Goal: Task Accomplishment & Management: Manage account settings

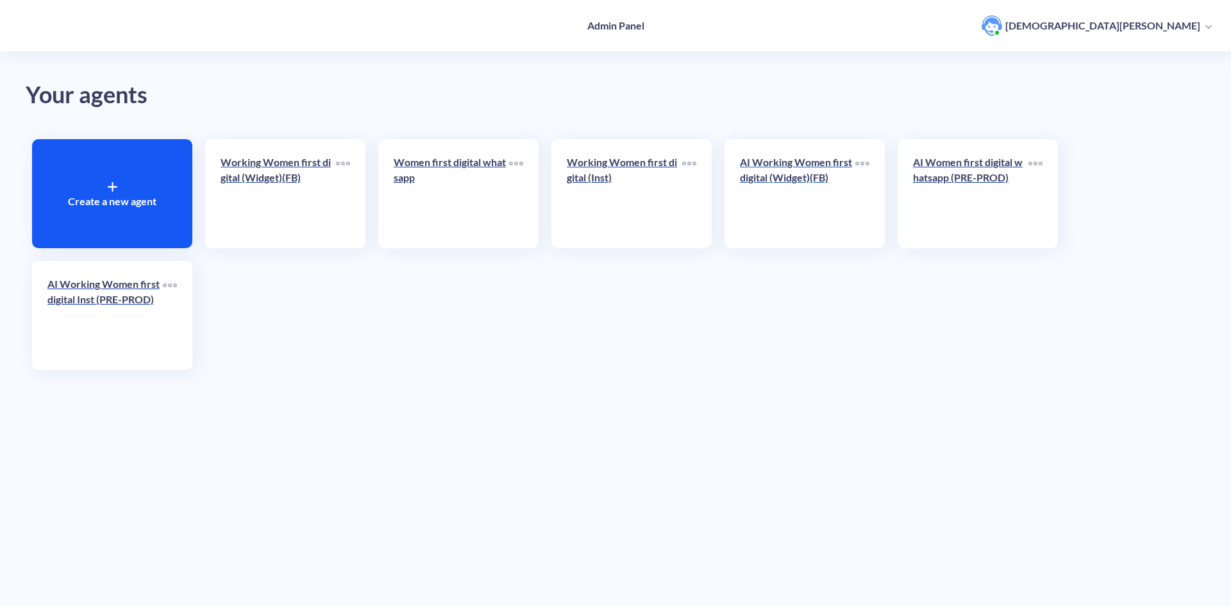
click at [751, 165] on p "AI Working Women first digital (Widget)(FB)" at bounding box center [797, 170] width 115 height 31
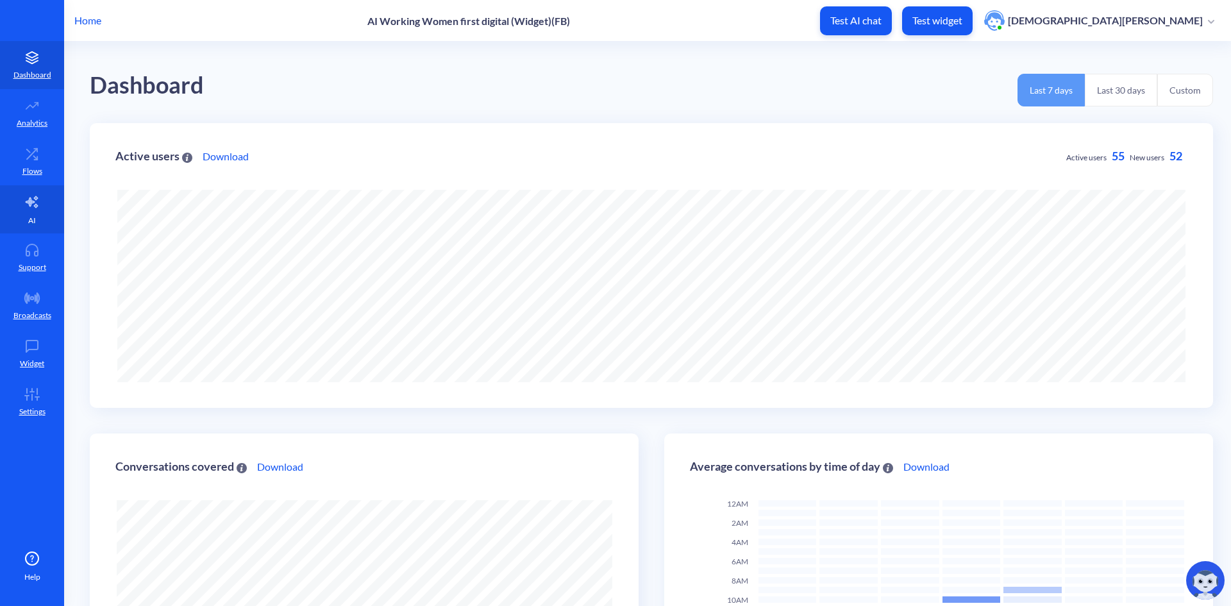
scroll to position [606, 1231]
click at [28, 213] on link "AI" at bounding box center [32, 209] width 64 height 48
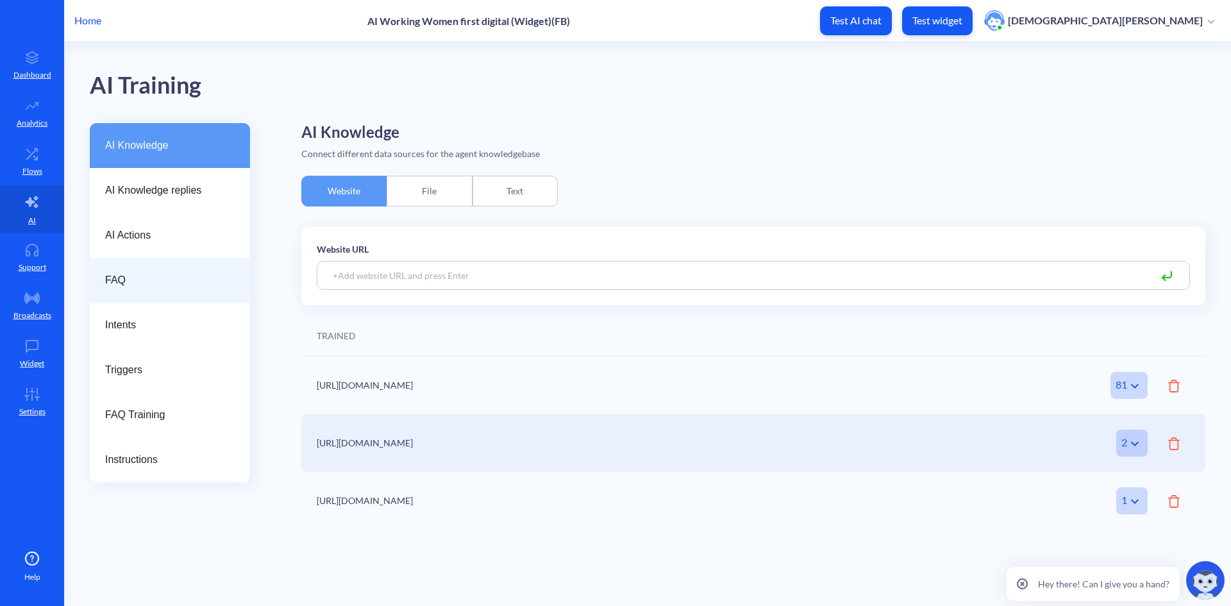
click at [120, 281] on span "FAQ" at bounding box center [164, 279] width 119 height 15
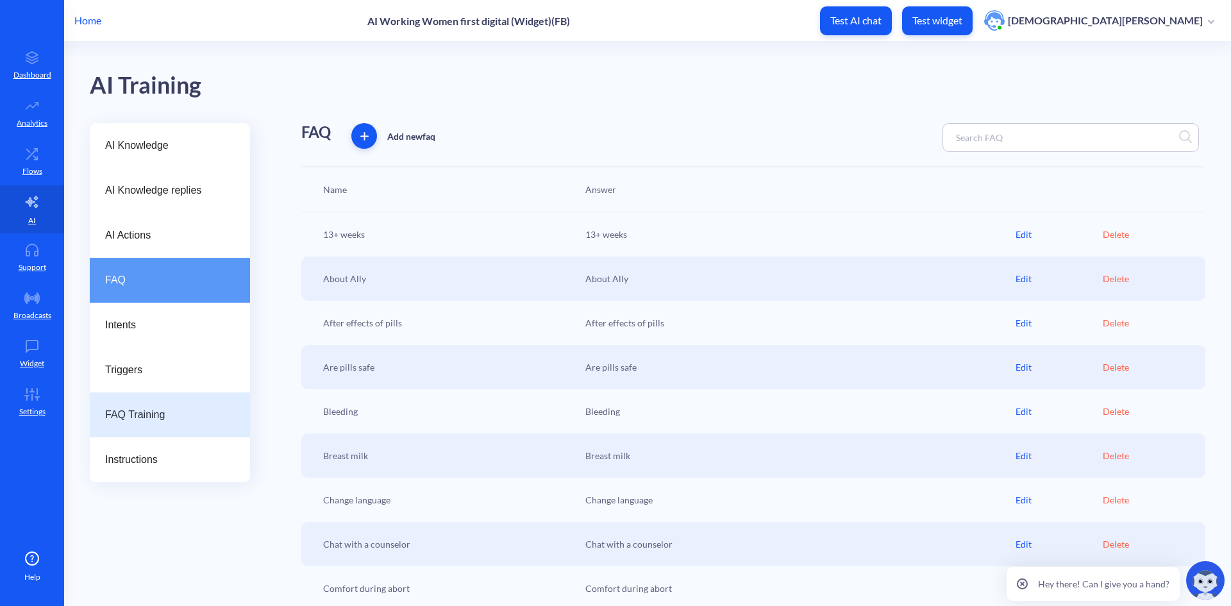
click at [177, 403] on div "FAQ Training" at bounding box center [170, 414] width 160 height 45
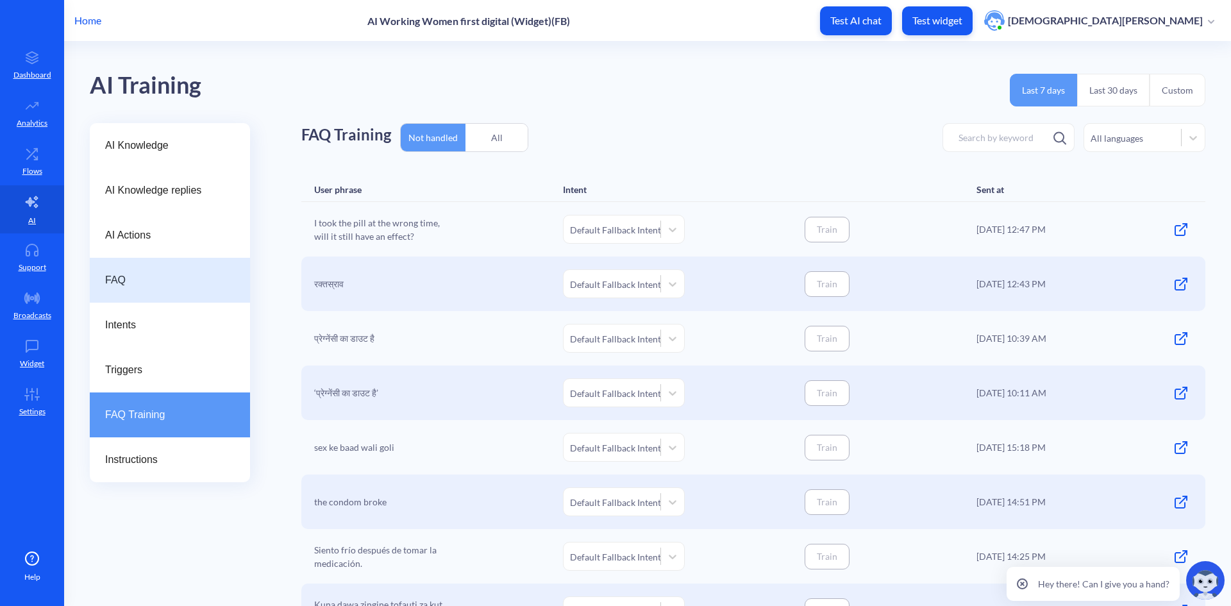
click at [137, 276] on span "FAQ" at bounding box center [164, 279] width 119 height 15
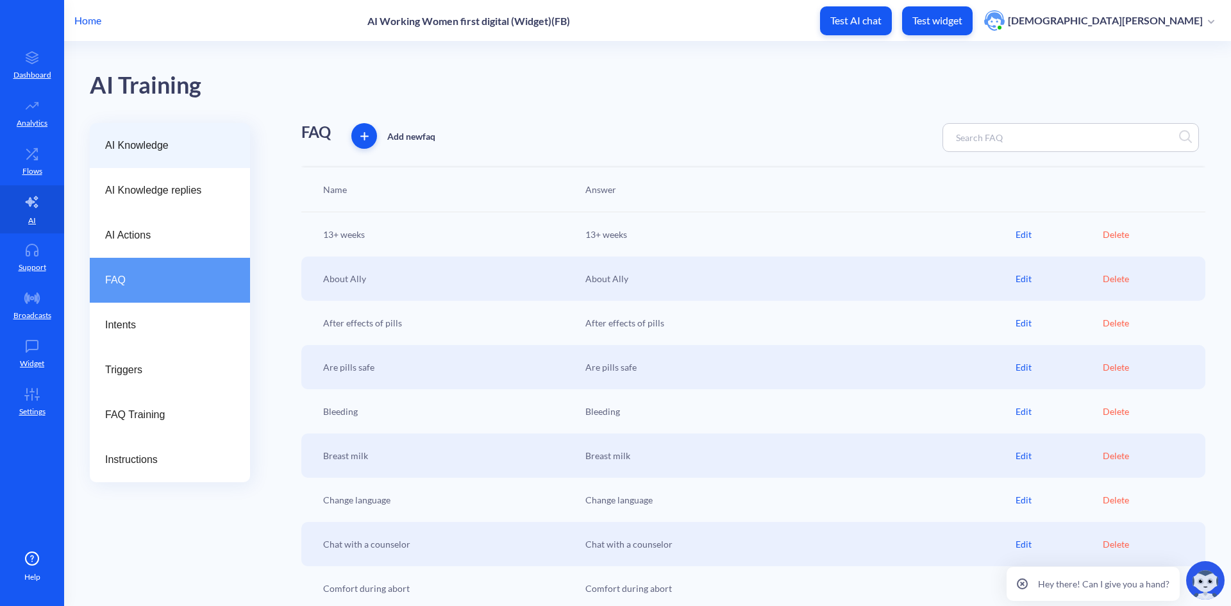
click at [147, 141] on span "AI Knowledge" at bounding box center [164, 145] width 119 height 15
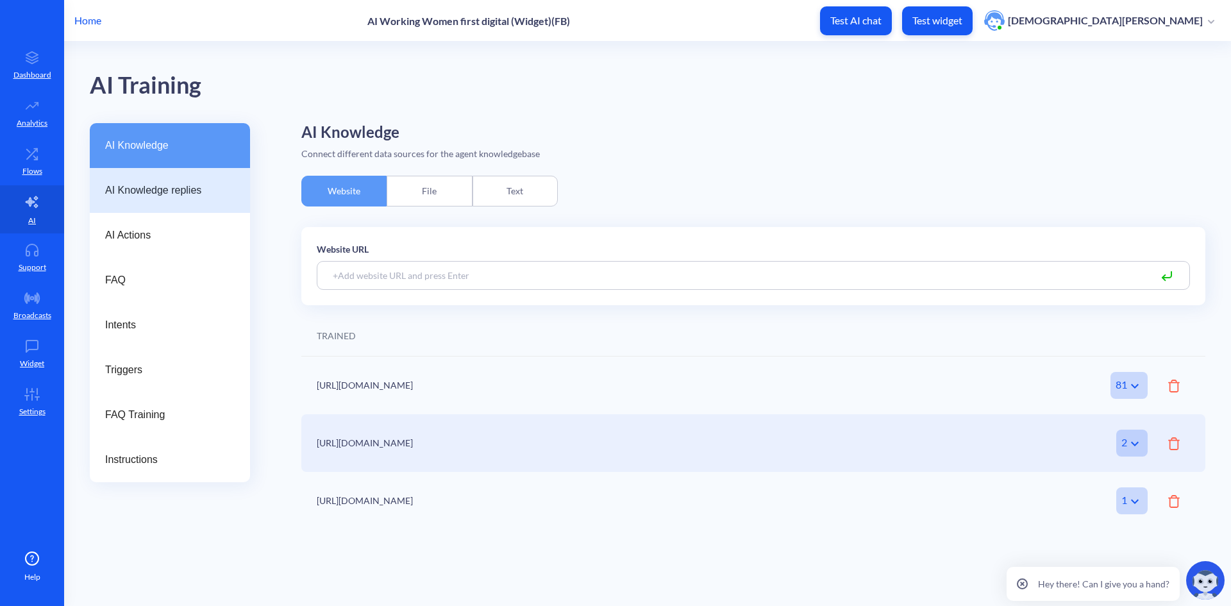
click at [143, 192] on span "AI Knowledge replies" at bounding box center [164, 190] width 119 height 15
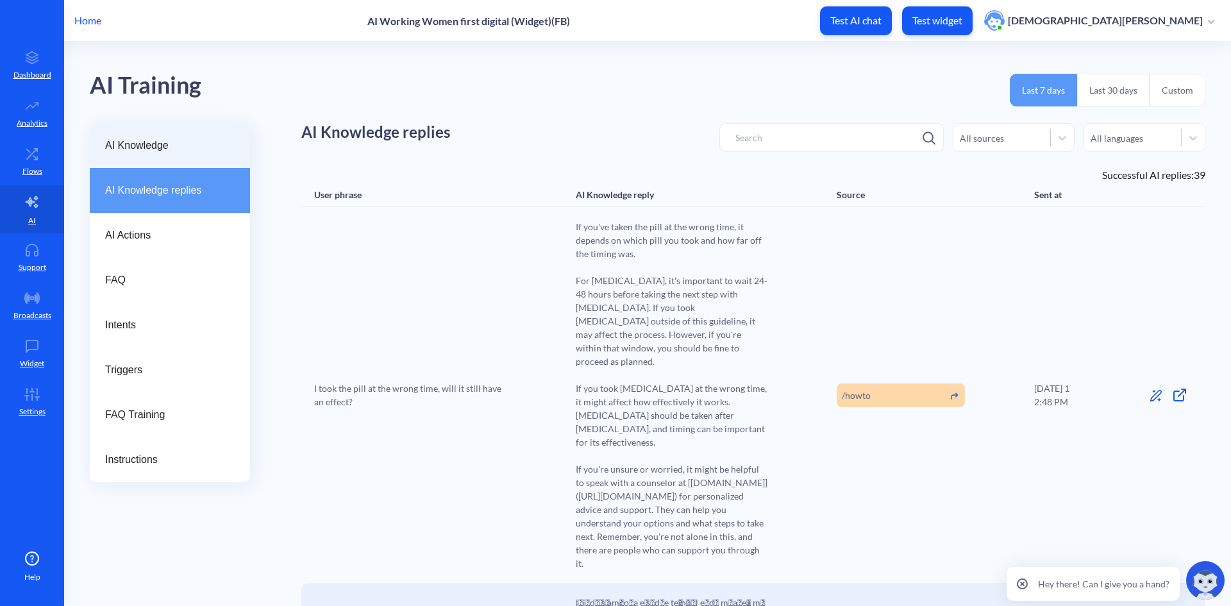
click at [147, 149] on span "AI Knowledge" at bounding box center [164, 145] width 119 height 15
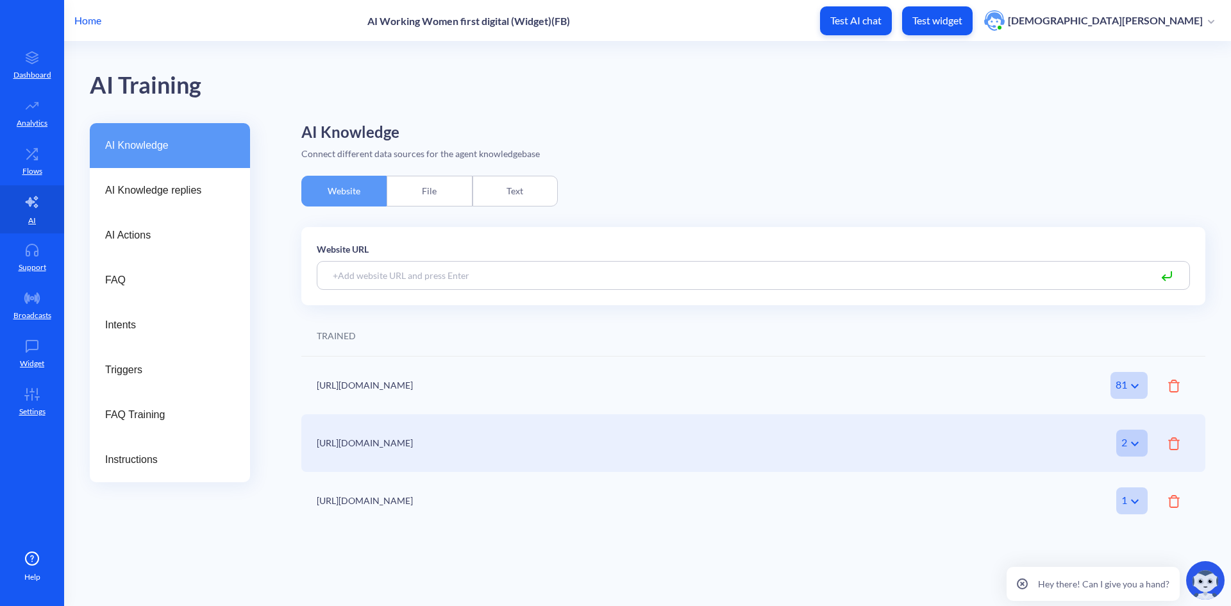
click at [498, 196] on div "Text" at bounding box center [515, 191] width 85 height 31
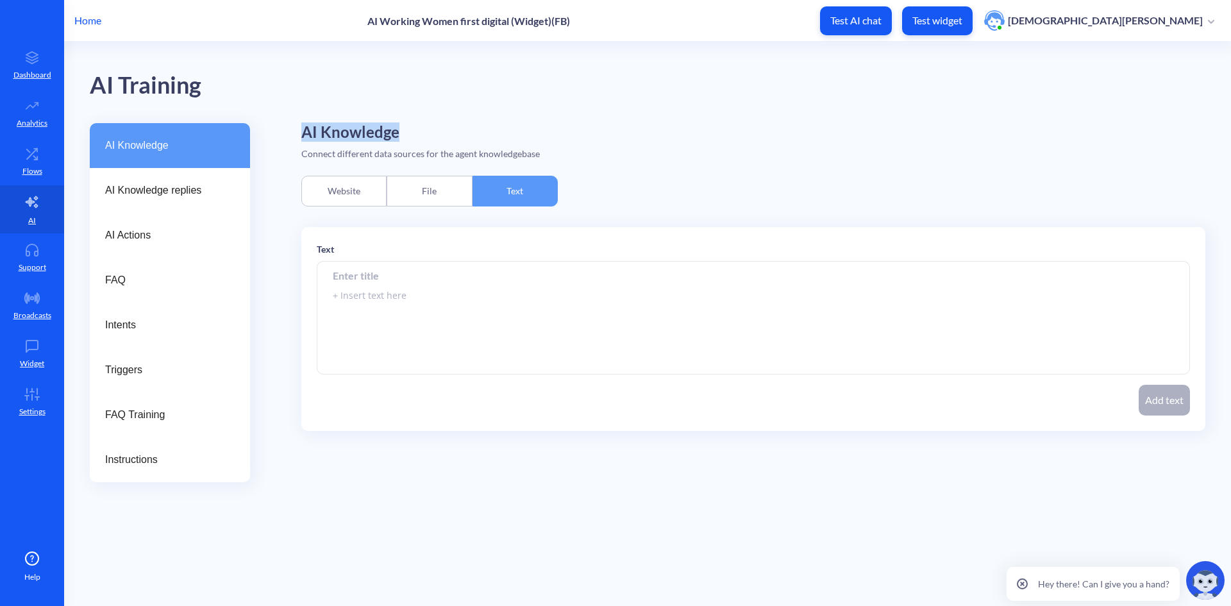
drag, startPoint x: 294, startPoint y: 130, endPoint x: 451, endPoint y: 141, distance: 157.5
click at [451, 141] on div "AI Knowledge AI Knowledge replies AI Actions FAQ Intents Triggers FAQ Training …" at bounding box center [660, 302] width 1141 height 359
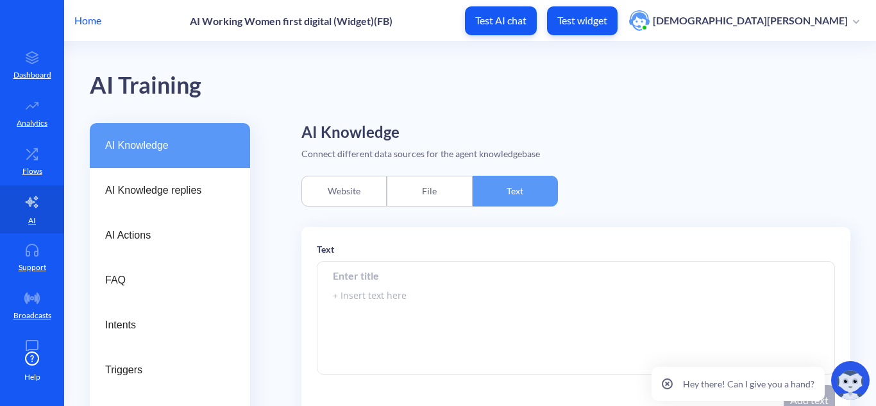
click at [649, 199] on div "AI Knowledge Connect different data sources for the agent knowledgebase Website…" at bounding box center [575, 302] width 549 height 359
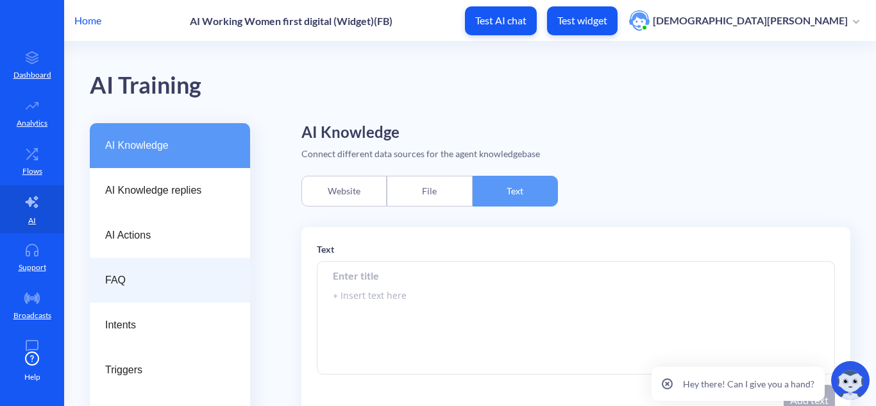
click at [127, 285] on span "FAQ" at bounding box center [164, 279] width 119 height 15
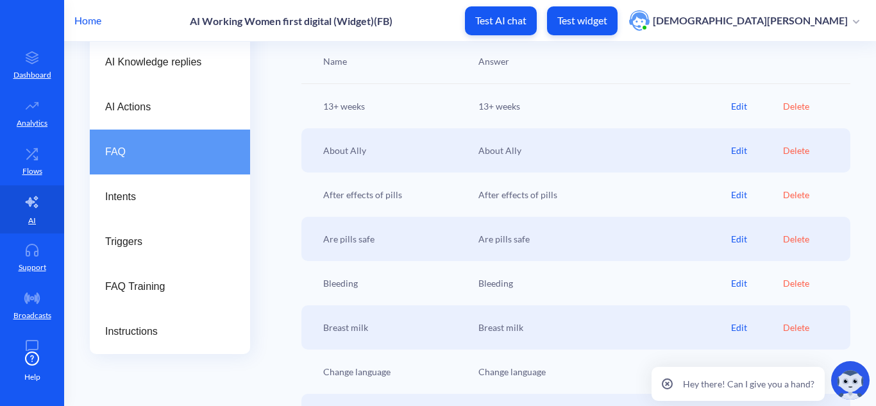
scroll to position [64, 0]
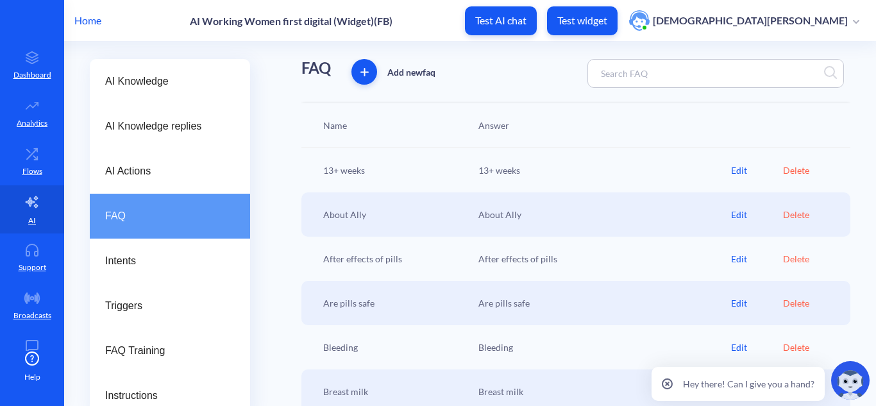
click at [324, 172] on div "13+ weeks" at bounding box center [394, 169] width 155 height 13
click at [724, 168] on div "13+ weeks" at bounding box center [601, 169] width 259 height 13
click at [732, 172] on div "Edit" at bounding box center [757, 169] width 52 height 13
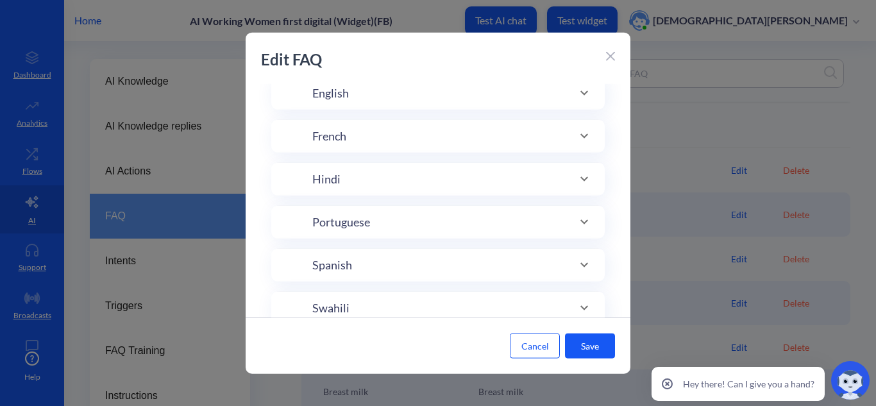
type input "13+ weeks"
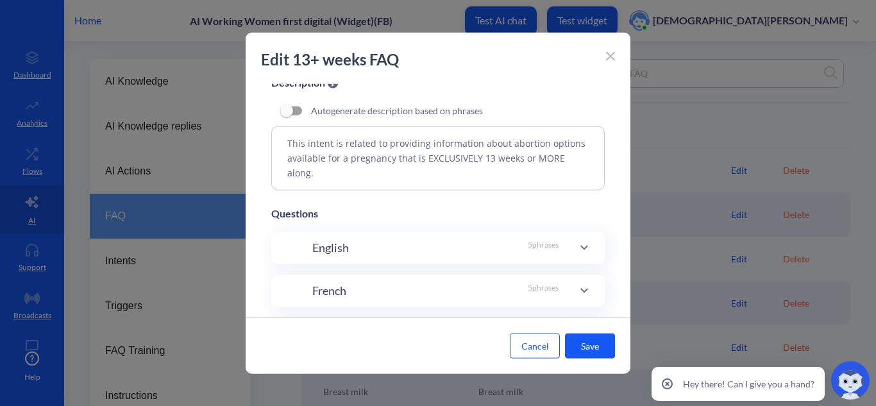
scroll to position [128, 0]
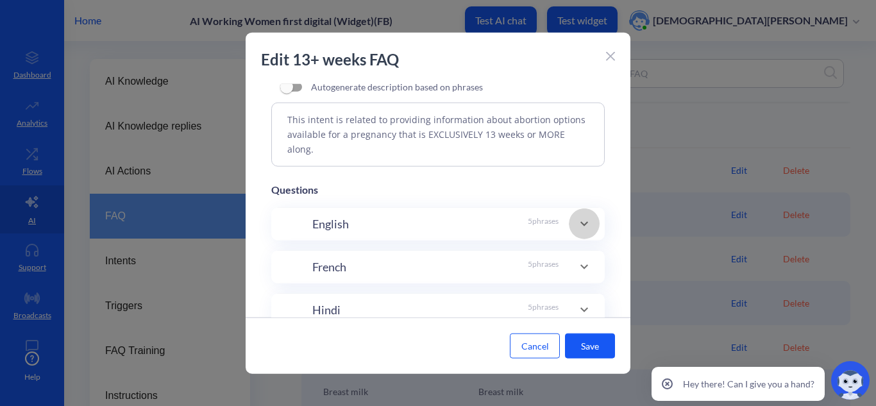
click at [582, 217] on icon at bounding box center [583, 223] width 15 height 15
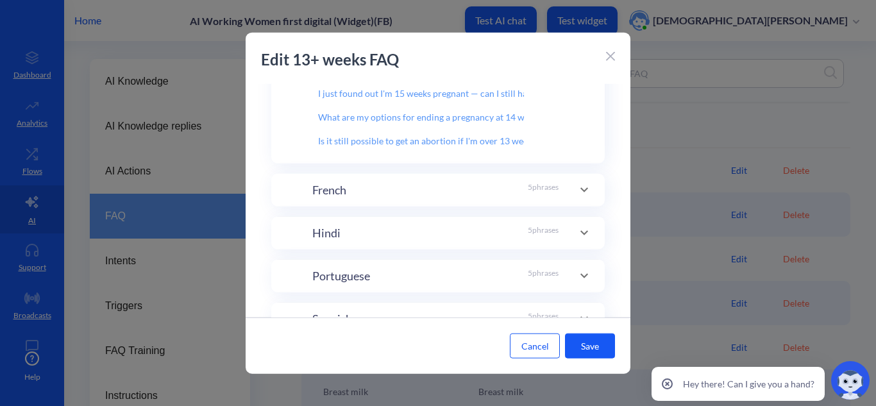
scroll to position [321, 0]
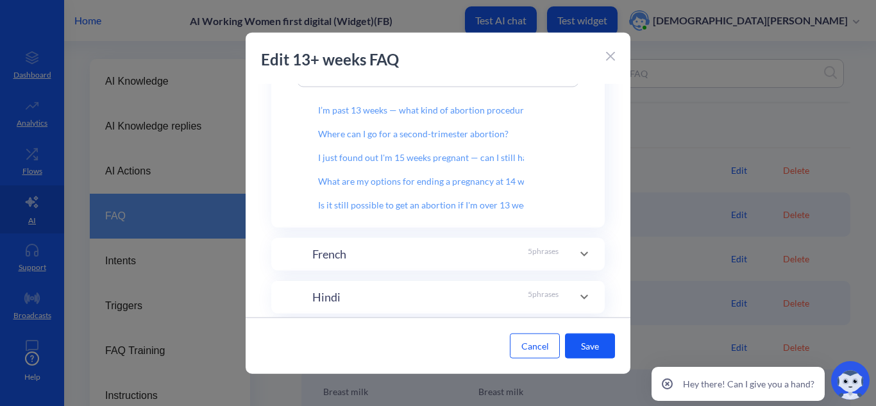
click at [448, 245] on div "French 5 phrases" at bounding box center [435, 253] width 246 height 17
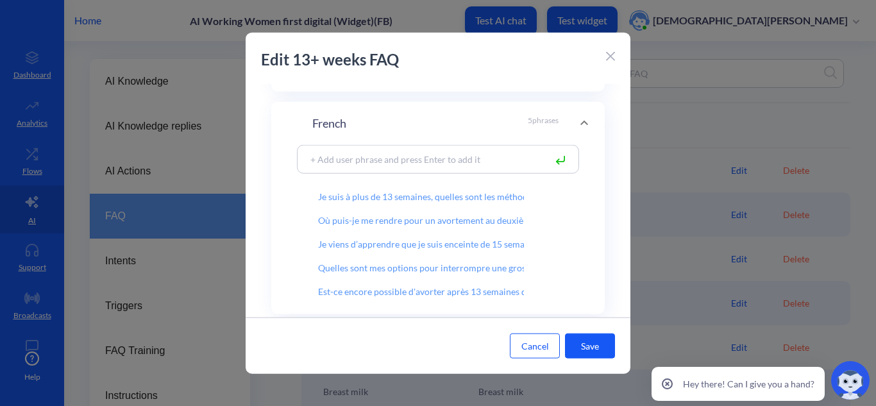
scroll to position [256, 0]
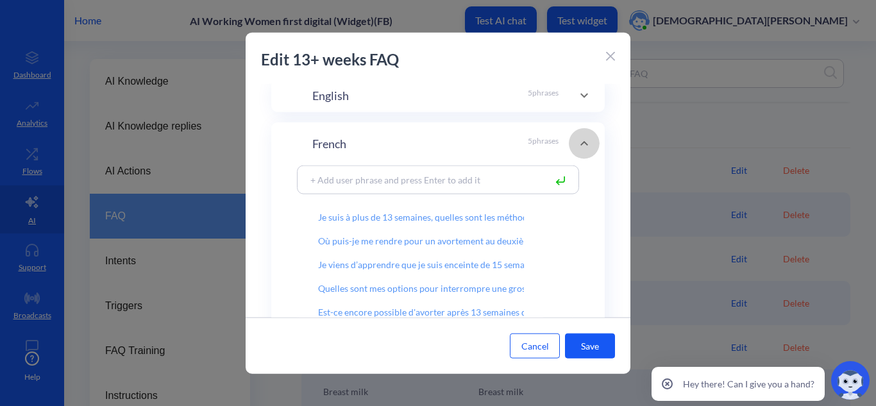
click at [582, 148] on icon at bounding box center [583, 143] width 15 height 15
click at [582, 140] on icon at bounding box center [583, 143] width 15 height 15
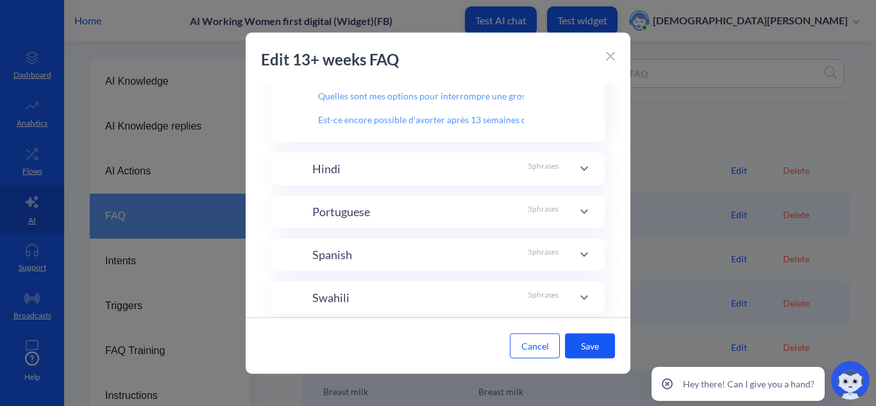
scroll to position [513, 0]
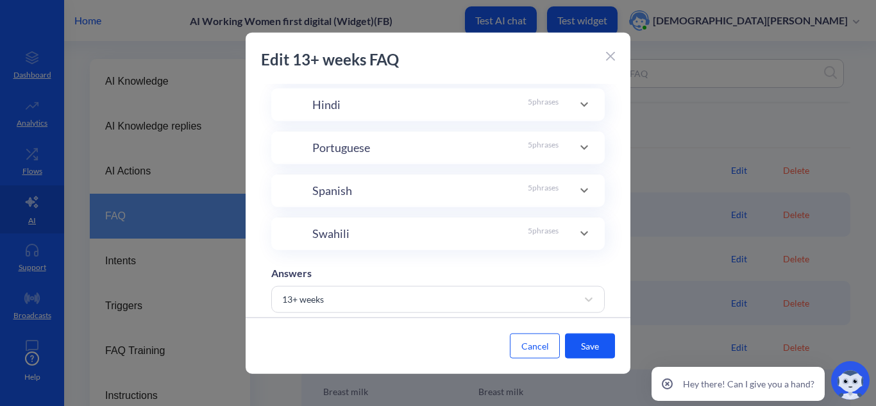
click at [575, 180] on div at bounding box center [584, 190] width 31 height 31
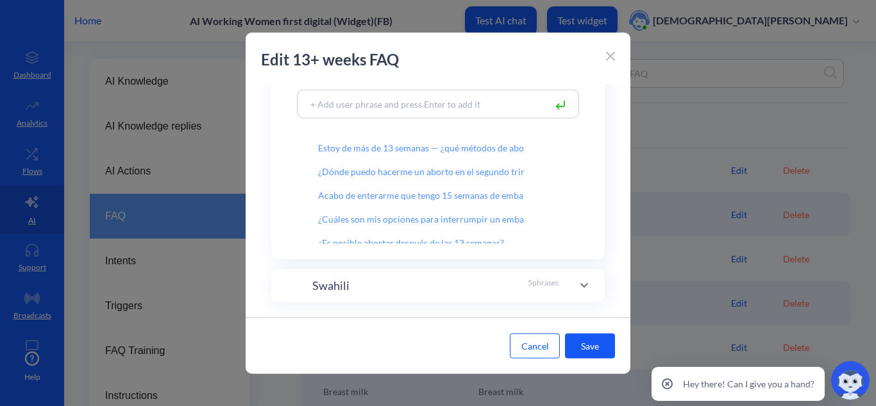
scroll to position [333, 0]
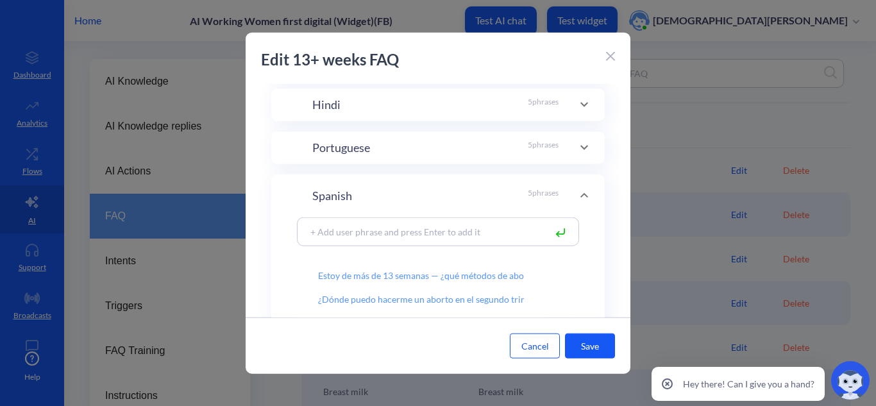
click at [656, 120] on div at bounding box center [438, 203] width 876 height 406
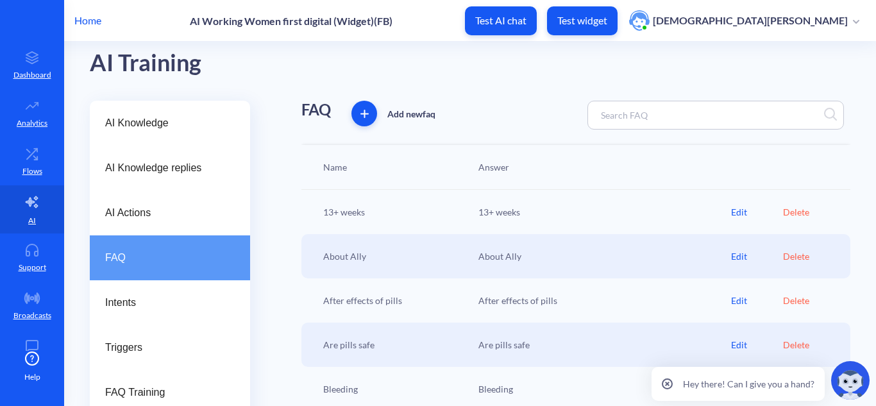
scroll to position [0, 0]
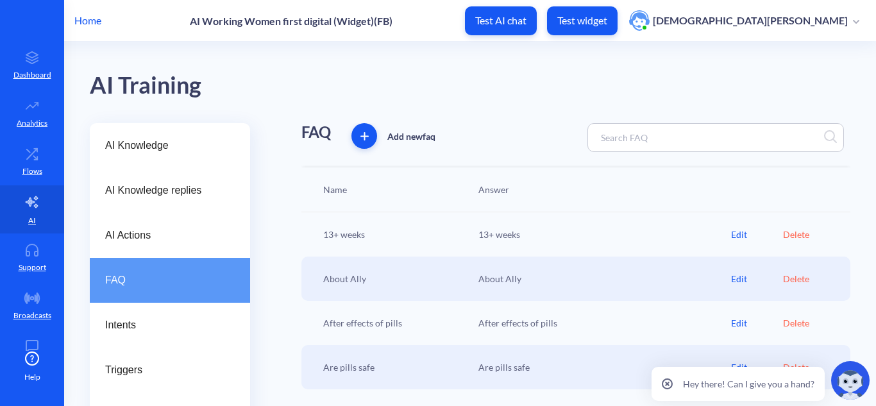
click at [731, 234] on div "Edit" at bounding box center [757, 234] width 52 height 13
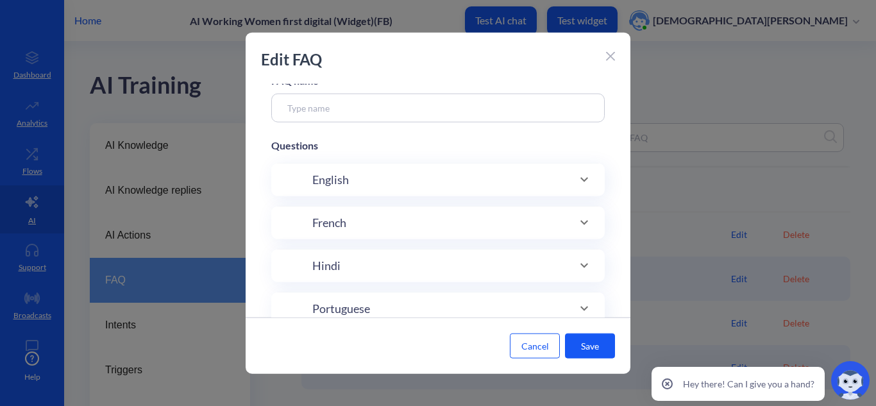
scroll to position [64, 0]
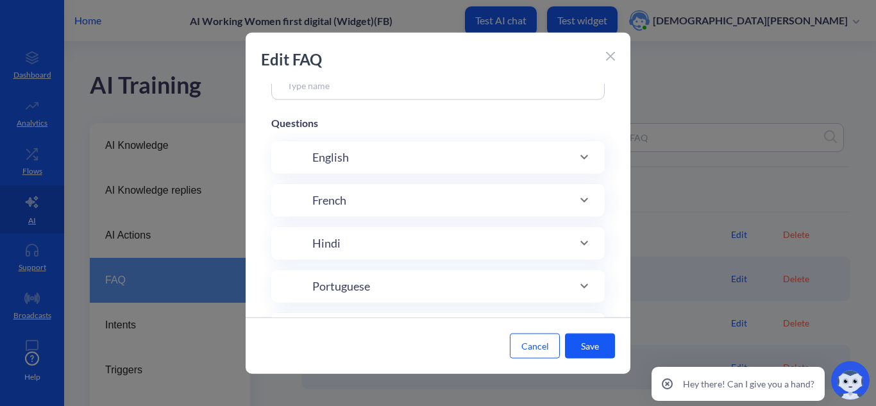
type input "13+ weeks"
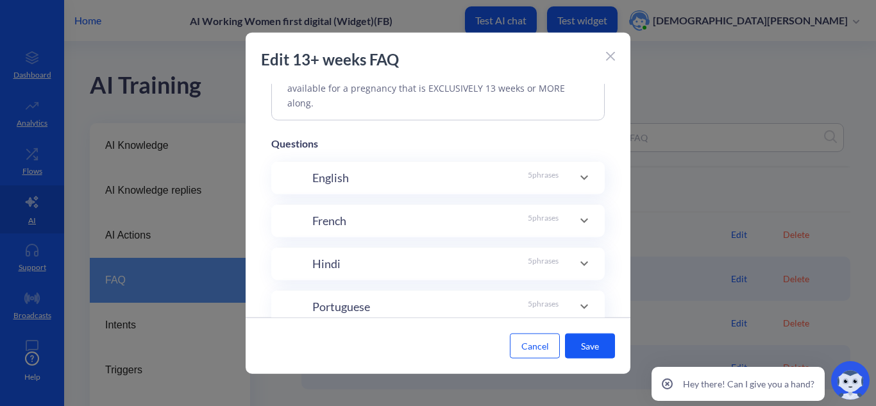
scroll to position [192, 0]
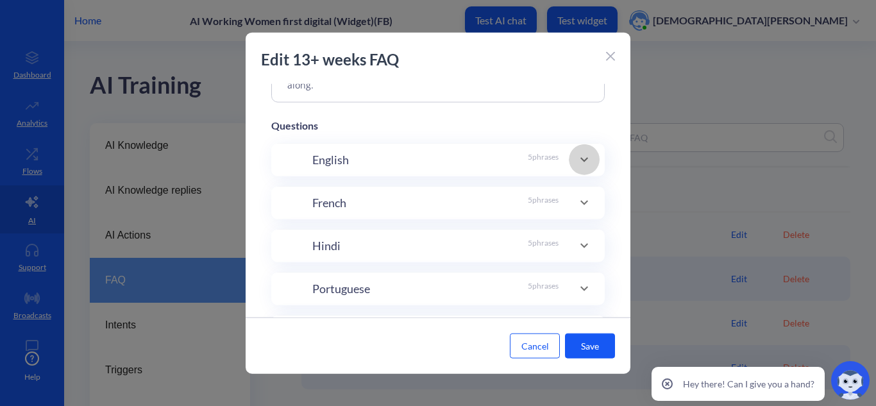
click at [577, 160] on icon at bounding box center [583, 159] width 15 height 15
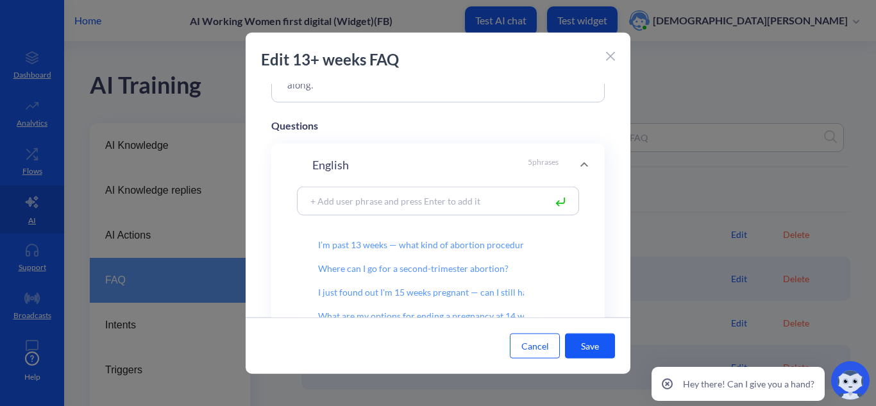
click at [578, 163] on icon at bounding box center [583, 164] width 15 height 15
click at [578, 167] on icon at bounding box center [583, 164] width 15 height 15
click at [610, 57] on icon at bounding box center [611, 57] width 8 height 8
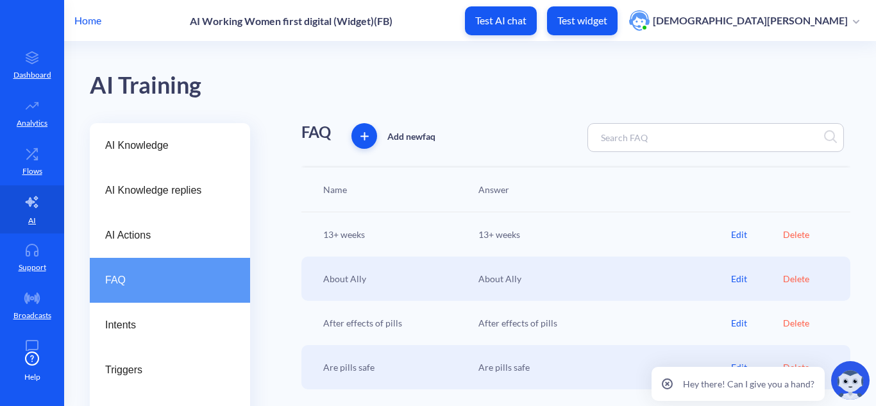
click at [731, 230] on div "Edit" at bounding box center [757, 234] width 52 height 13
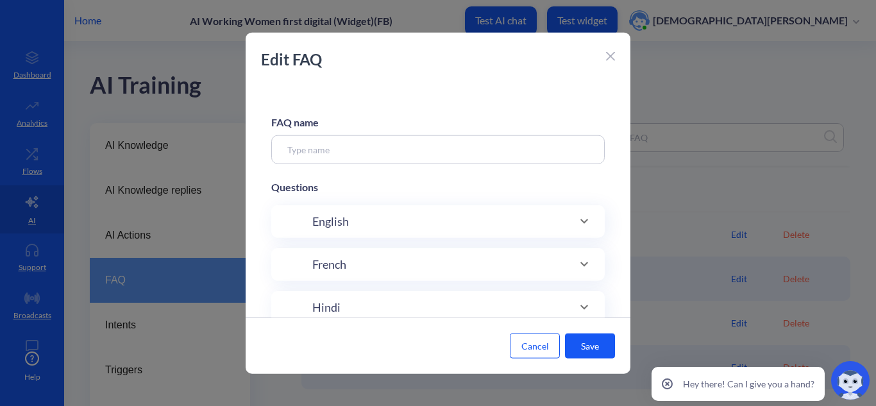
scroll to position [64, 0]
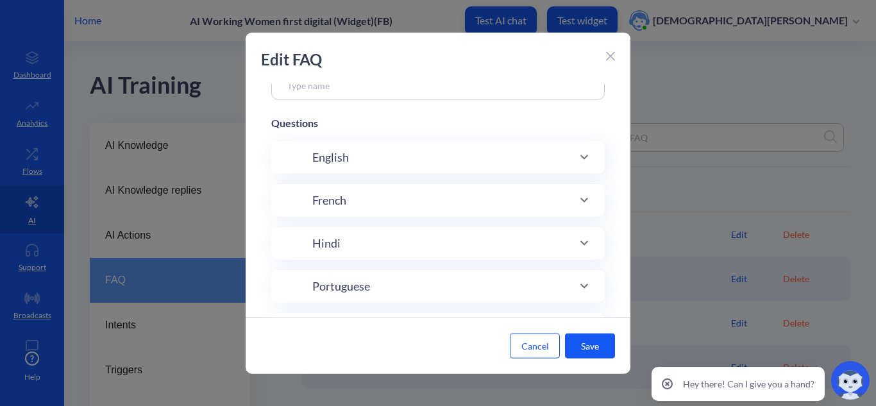
type input "13+ weeks"
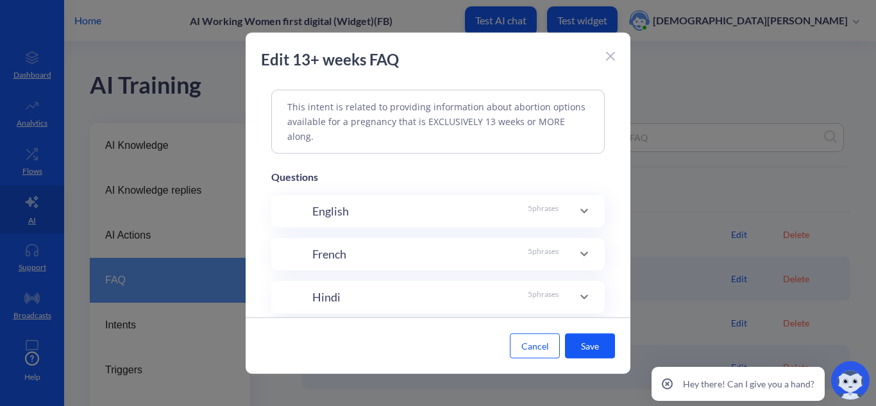
scroll to position [140, 0]
drag, startPoint x: 735, startPoint y: 92, endPoint x: 716, endPoint y: 92, distance: 19.2
click at [735, 92] on div at bounding box center [438, 203] width 876 height 406
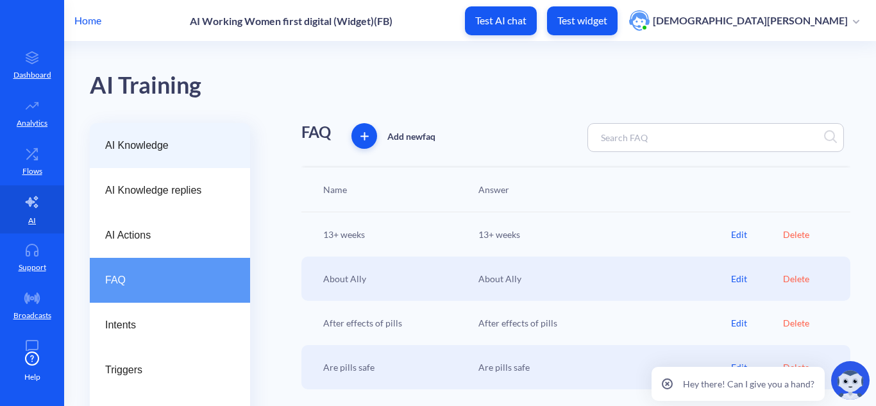
click at [147, 143] on span "AI Knowledge" at bounding box center [164, 145] width 119 height 15
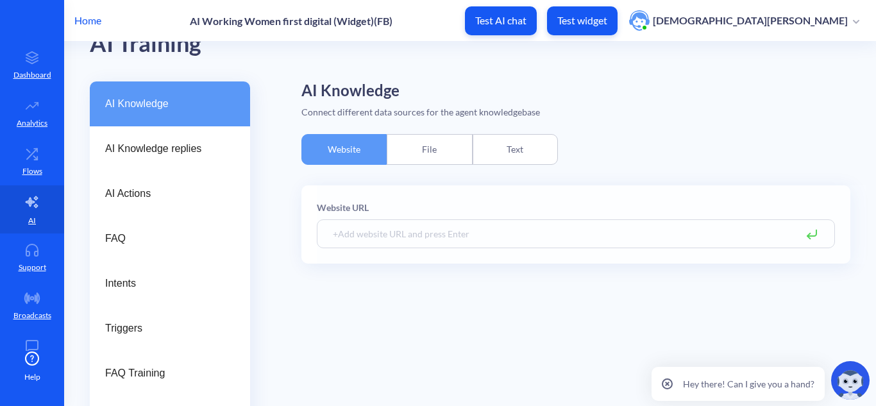
scroll to position [64, 0]
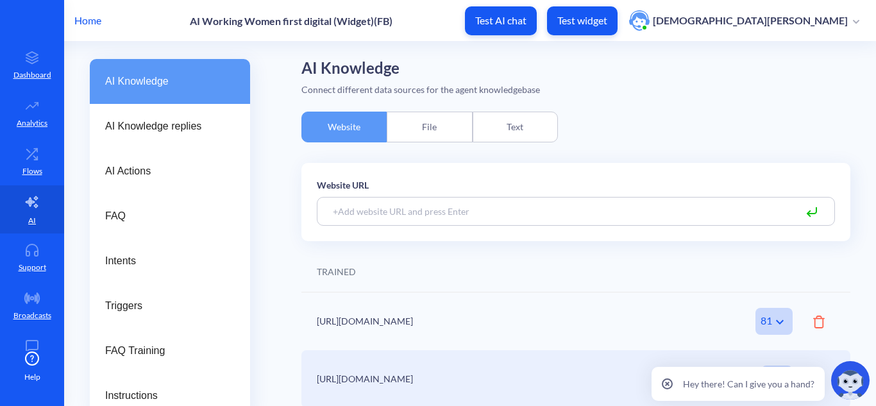
click at [498, 119] on div "Text" at bounding box center [515, 127] width 85 height 31
